Goal: Find specific page/section

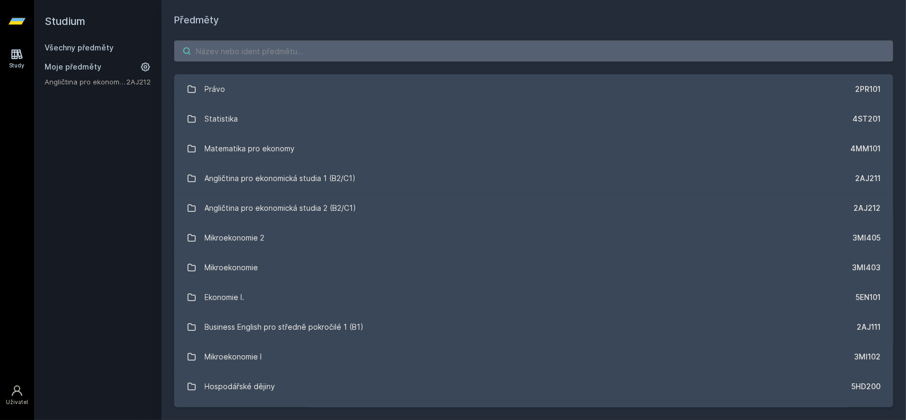
click at [298, 46] on input "search" at bounding box center [533, 50] width 719 height 21
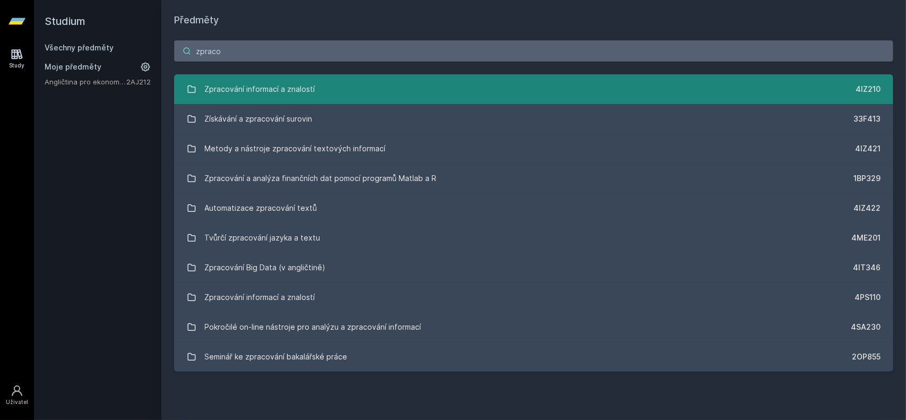
type input "zpraco"
click at [340, 89] on link "Zpracování informací a znalostí 4IZ210" at bounding box center [533, 89] width 719 height 30
